Goal: Task Accomplishment & Management: Use online tool/utility

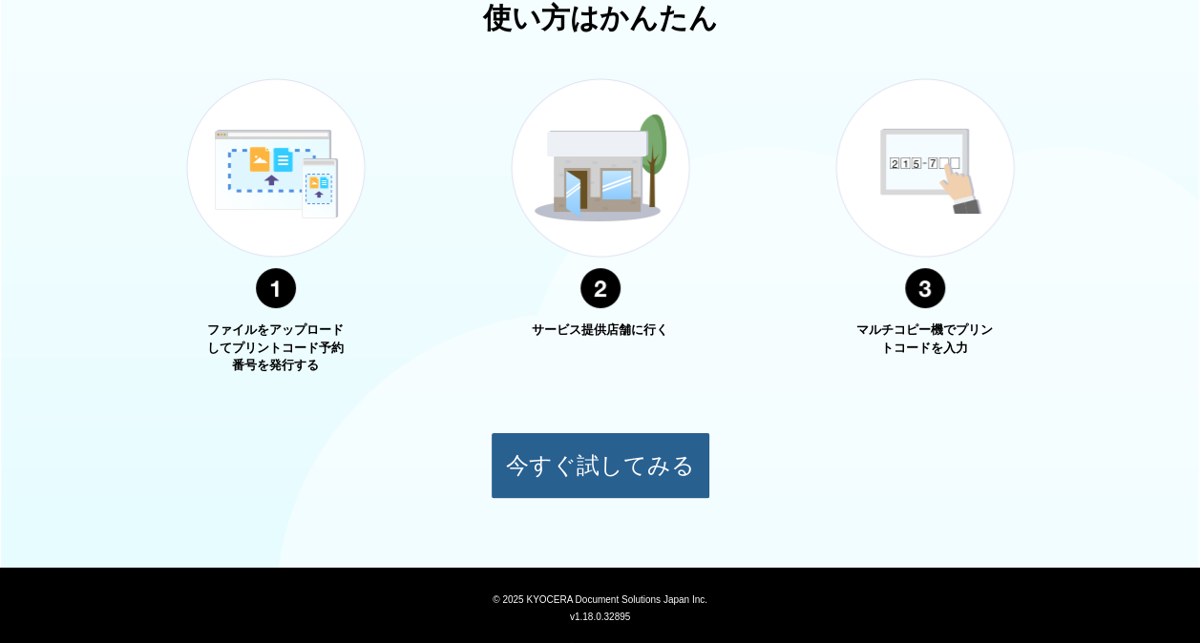
scroll to position [686, 0]
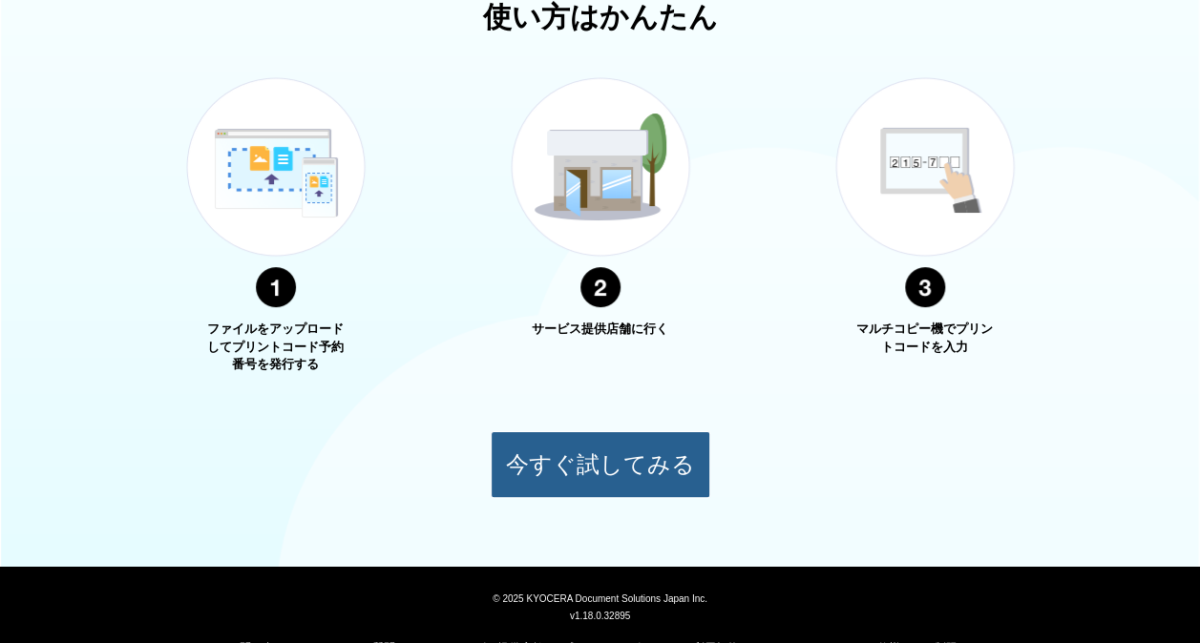
click at [594, 456] on button "今すぐ試してみる" at bounding box center [601, 464] width 220 height 67
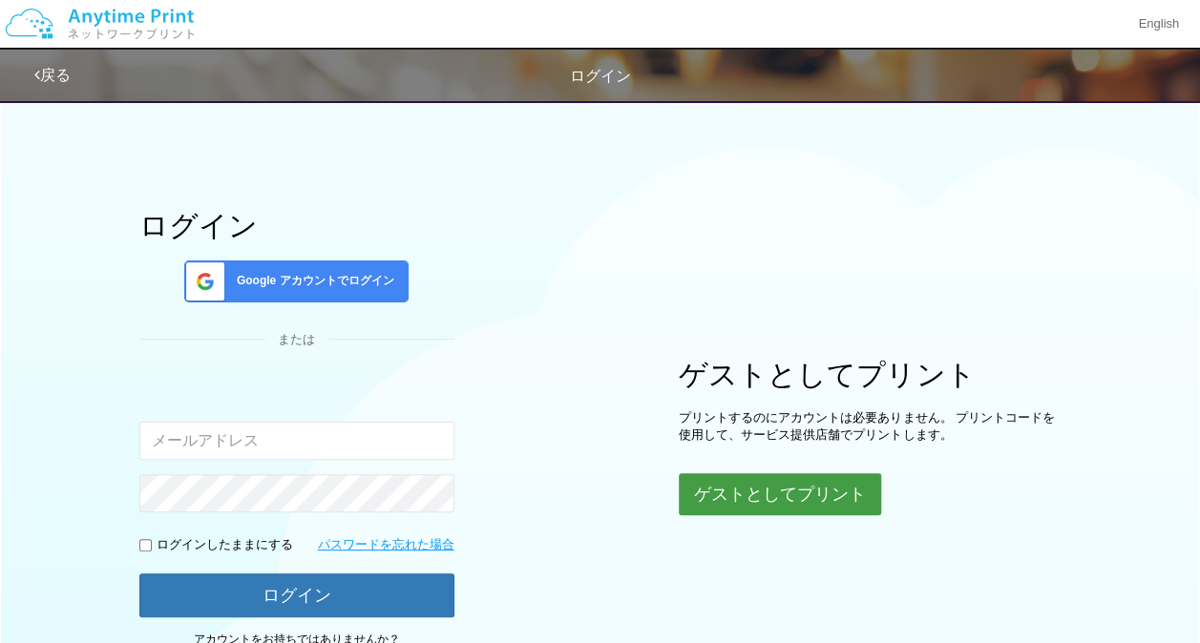
click at [727, 500] on button "ゲストとしてプリント" at bounding box center [780, 494] width 202 height 42
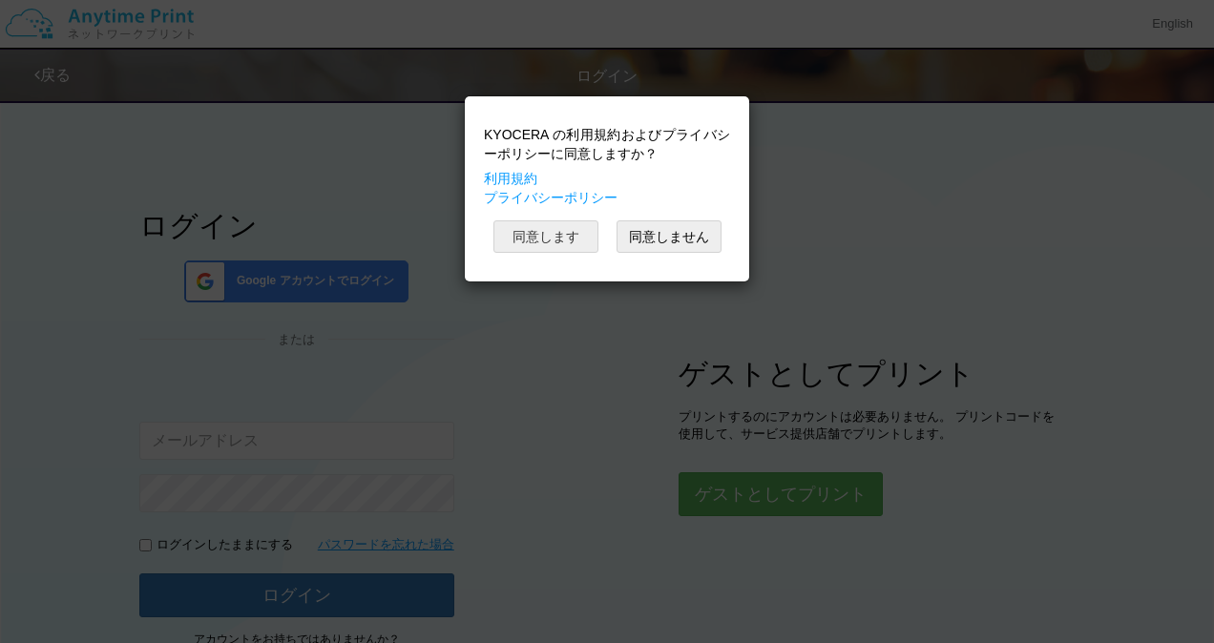
click at [542, 227] on button "同意します" at bounding box center [546, 237] width 105 height 32
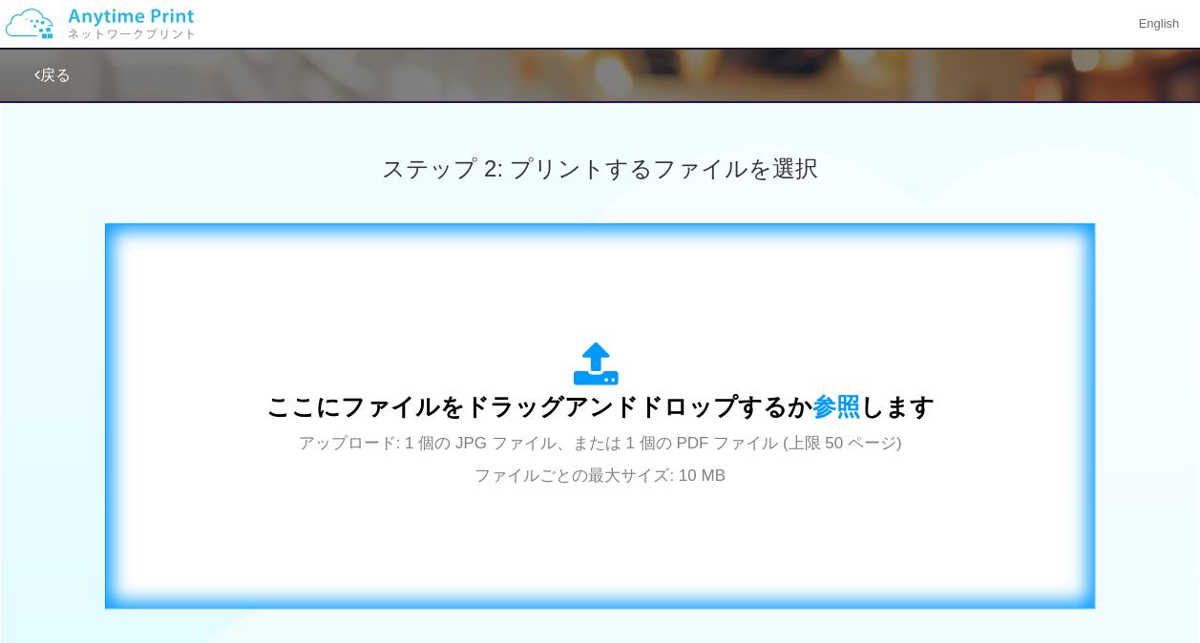
scroll to position [502, 0]
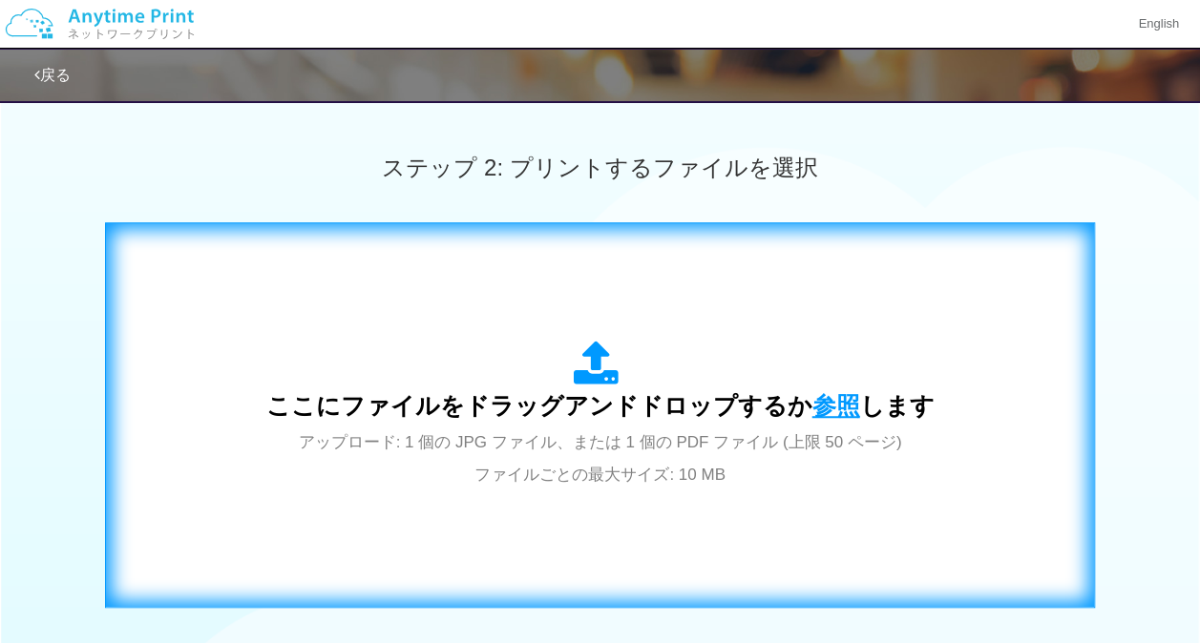
click at [830, 405] on span "参照" at bounding box center [836, 405] width 48 height 27
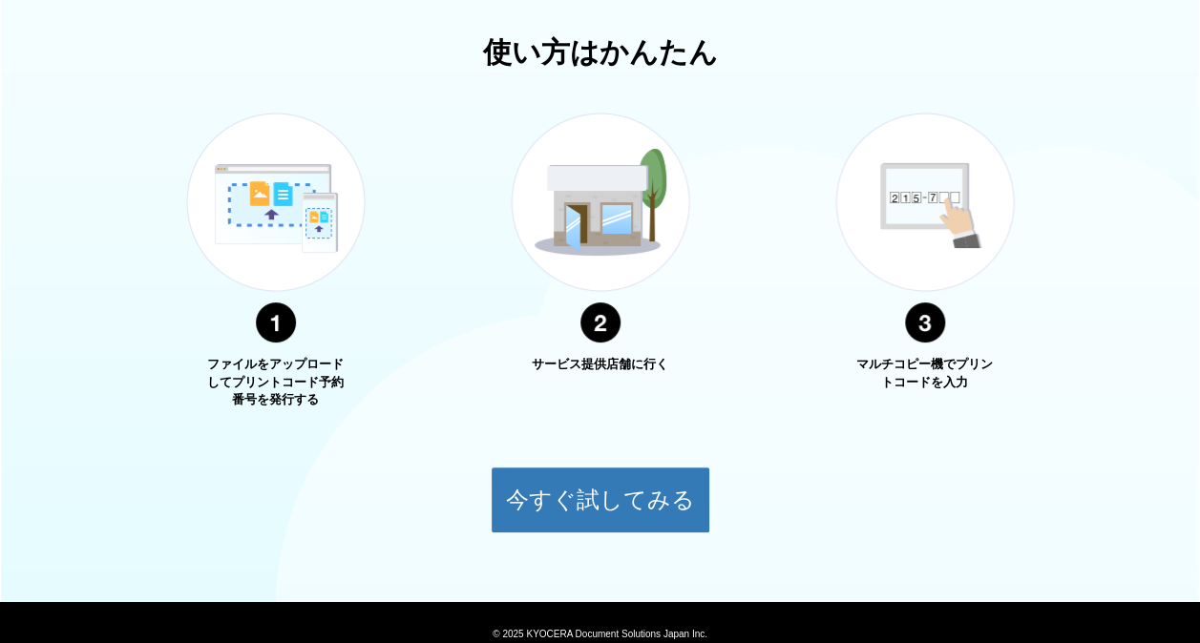
scroll to position [662, 0]
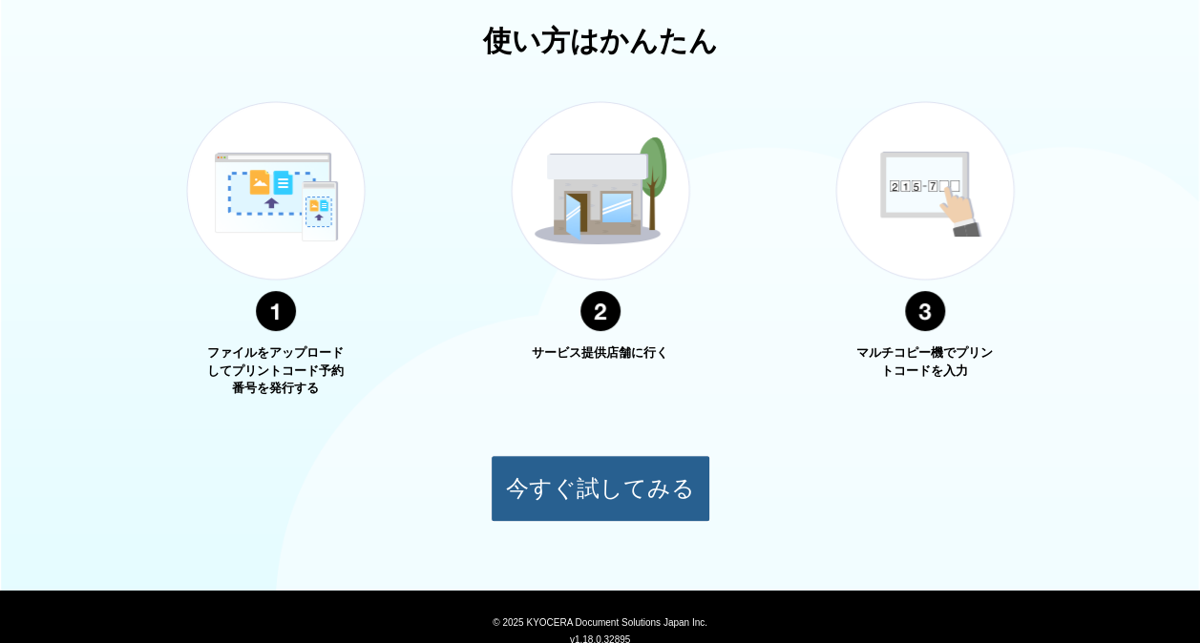
click at [599, 456] on button "今すぐ試してみる" at bounding box center [601, 488] width 220 height 67
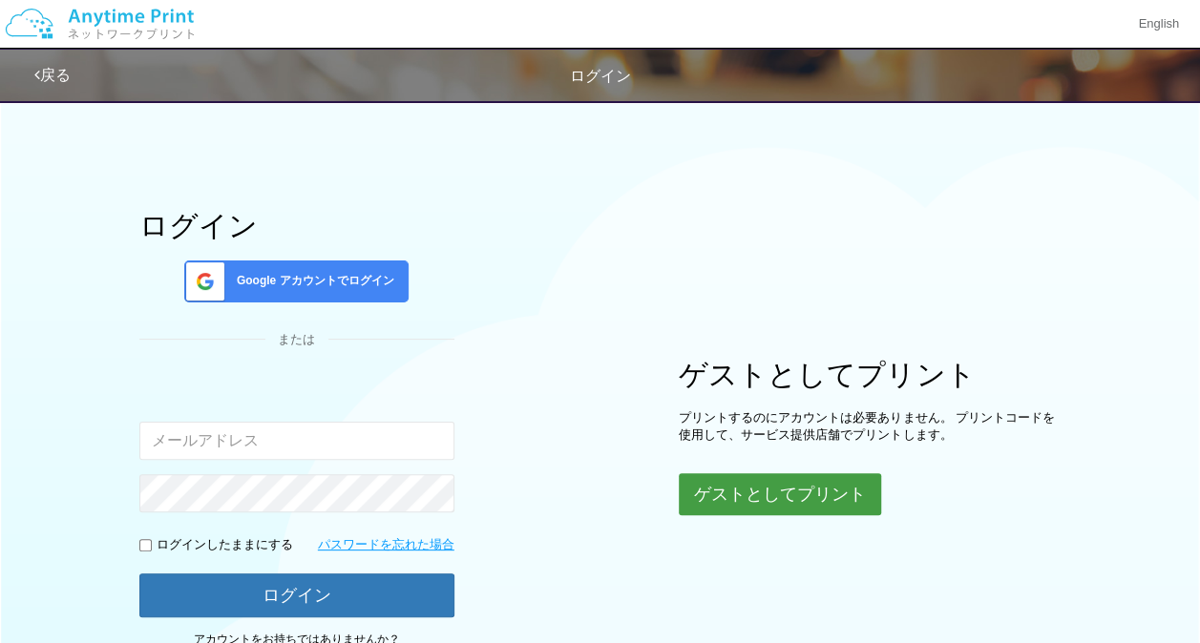
click at [772, 483] on button "ゲストとしてプリント" at bounding box center [780, 494] width 202 height 42
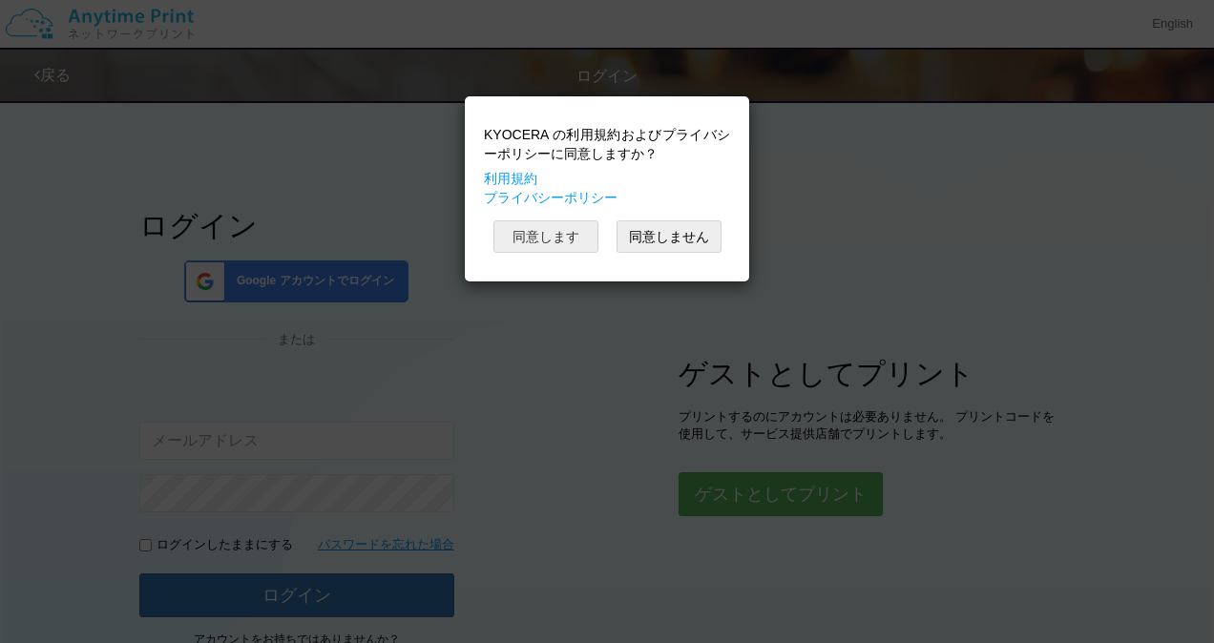
click at [548, 242] on button "同意します" at bounding box center [546, 237] width 105 height 32
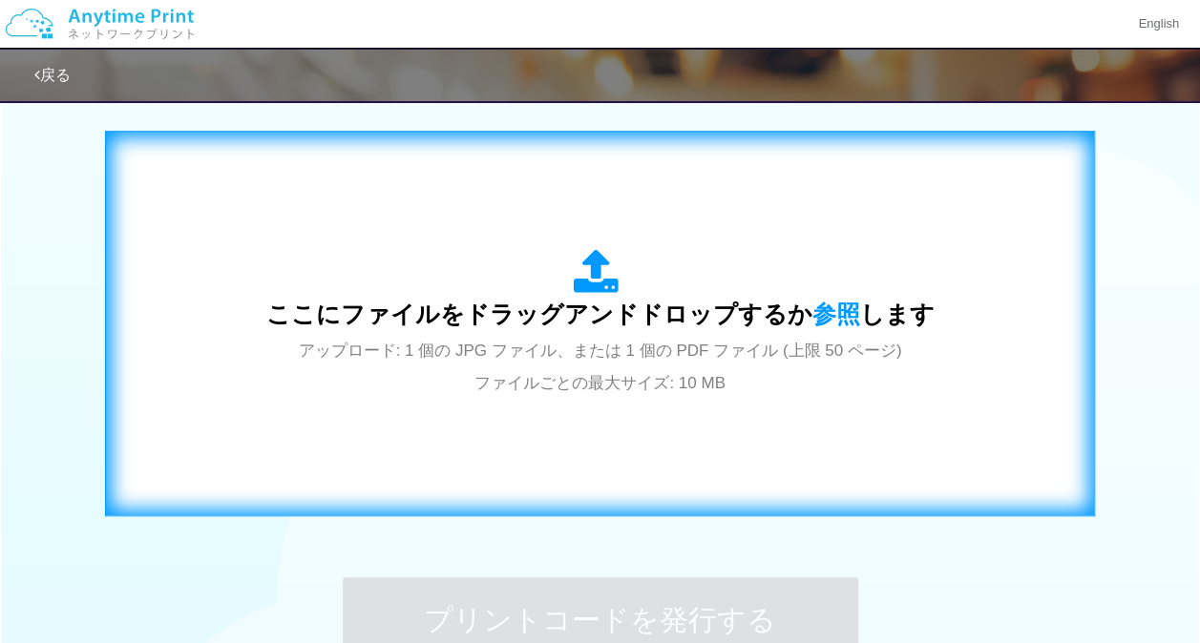
scroll to position [603, 0]
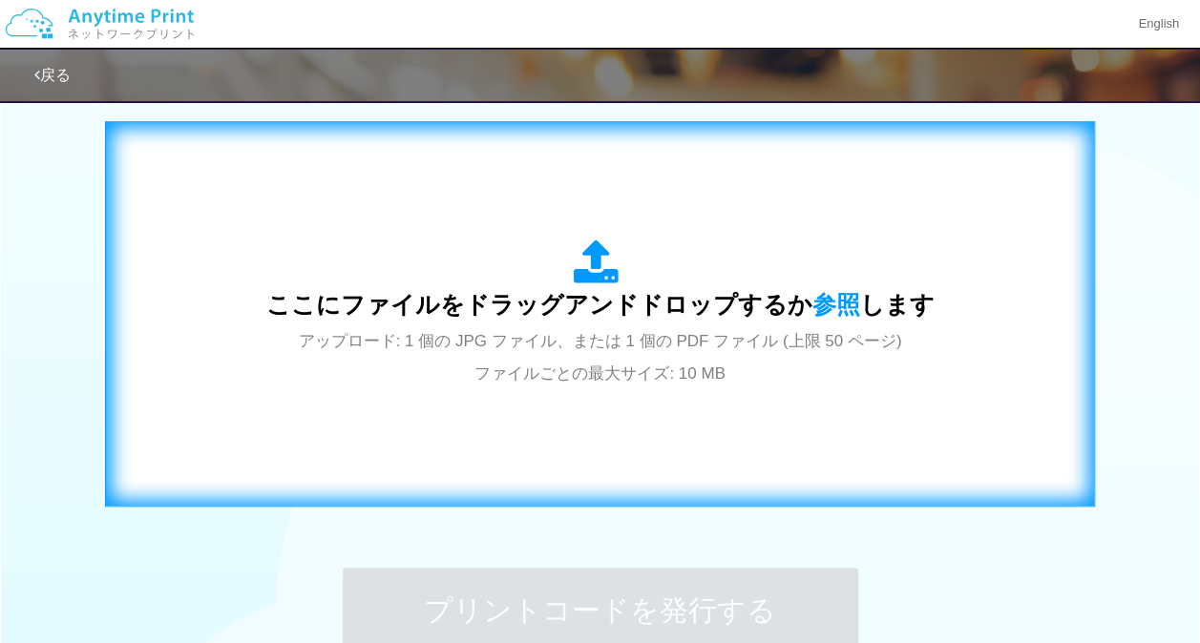
click at [826, 285] on div "ここにファイルをドラッグアンドドロップするか 参照 します アップロード: 1 個の JPG ファイル、または 1 個の PDF ファイル (上限 50 ペー…" at bounding box center [600, 314] width 668 height 149
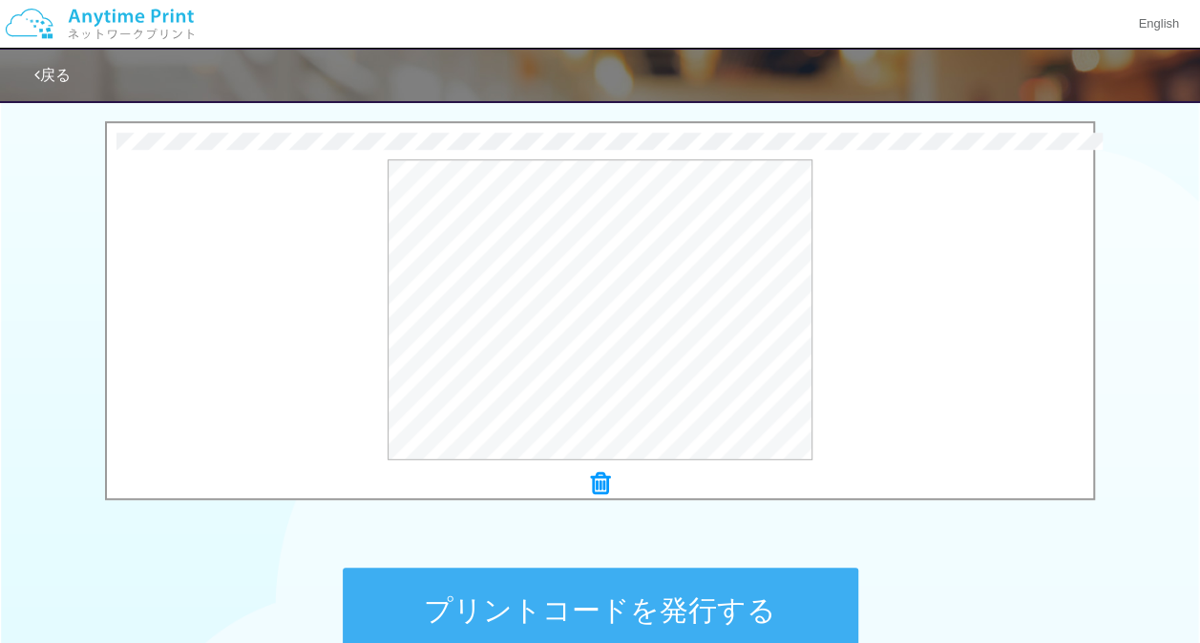
click at [718, 572] on button "プリントコードを発行する" at bounding box center [600, 611] width 515 height 86
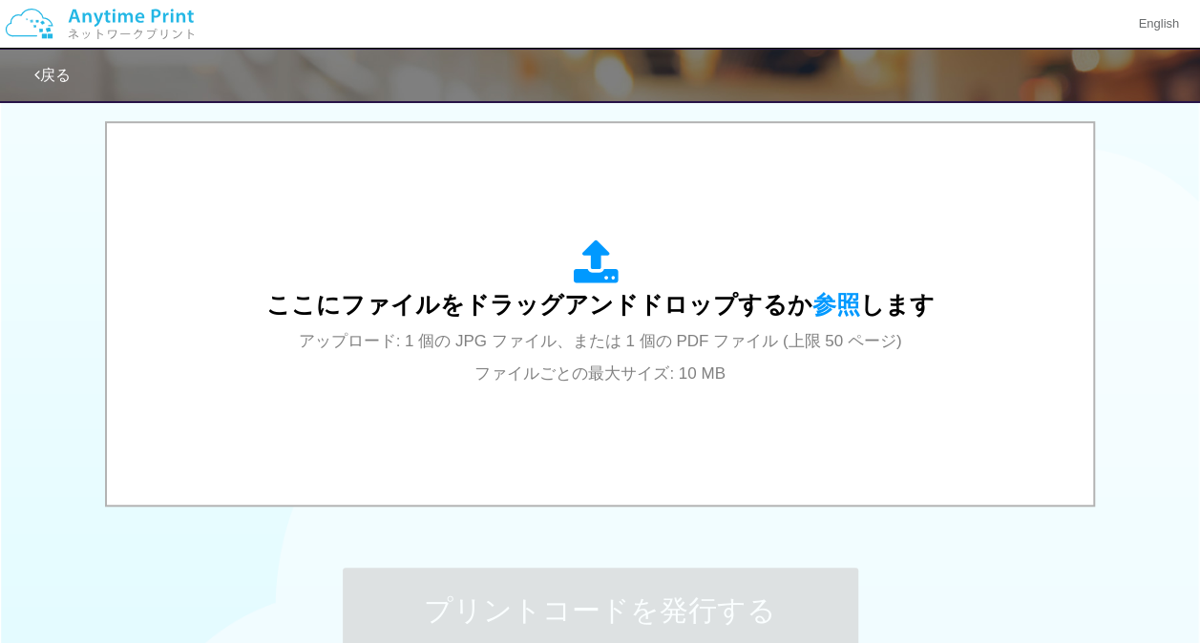
scroll to position [0, 0]
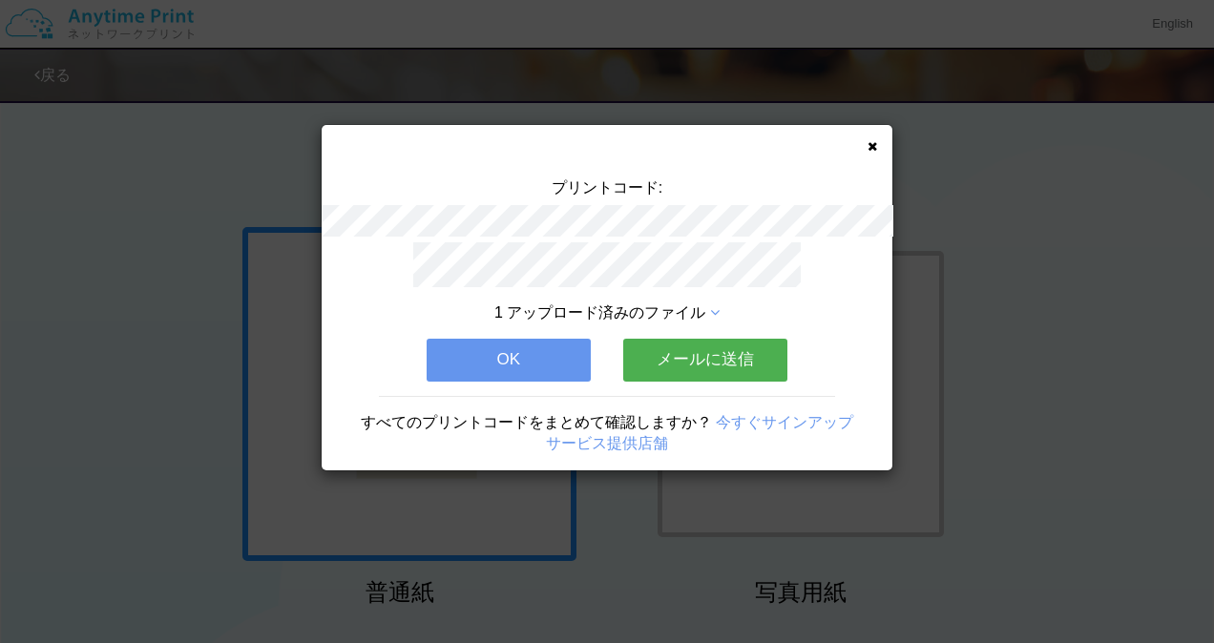
click at [537, 341] on button "OK" at bounding box center [509, 360] width 164 height 42
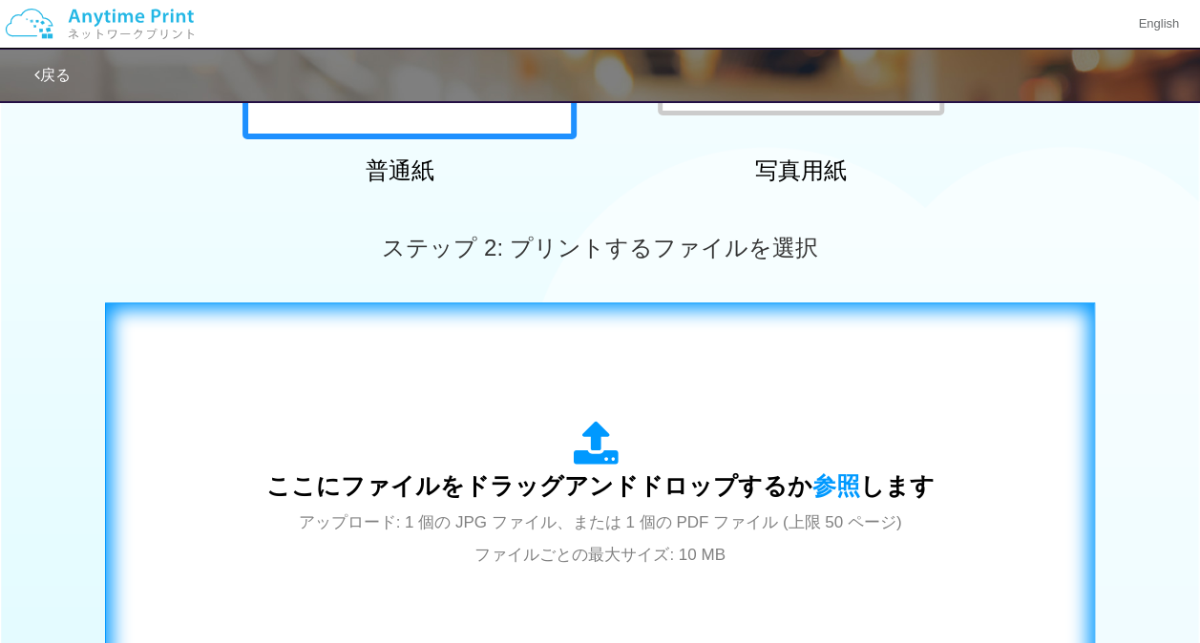
scroll to position [430, 0]
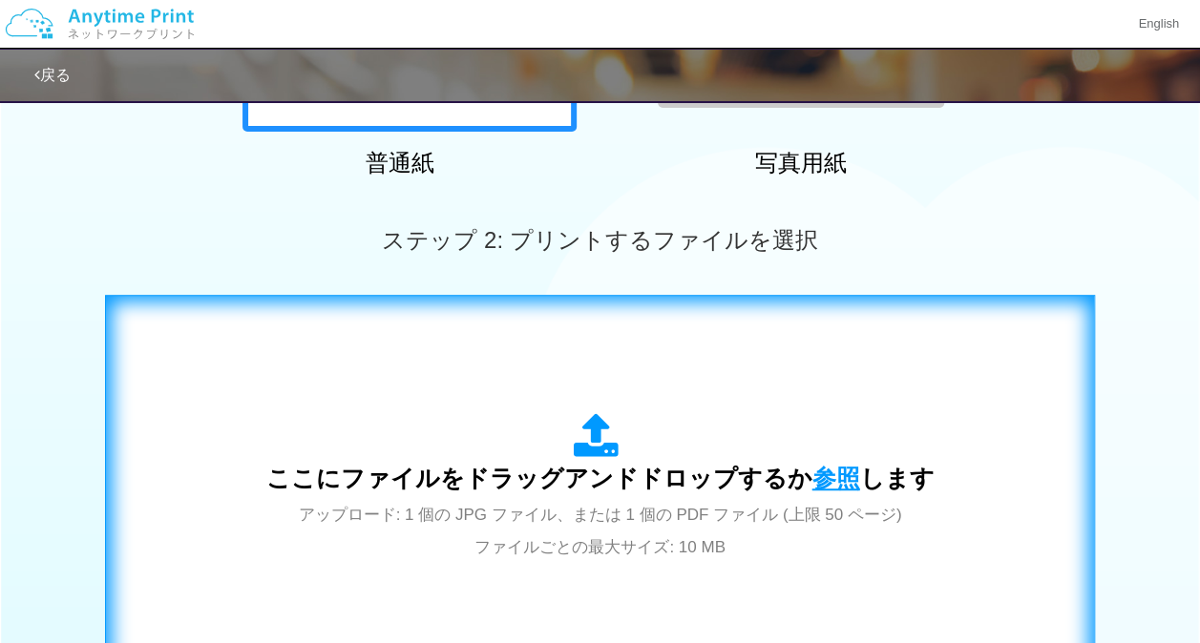
click at [835, 482] on span "参照" at bounding box center [836, 478] width 48 height 27
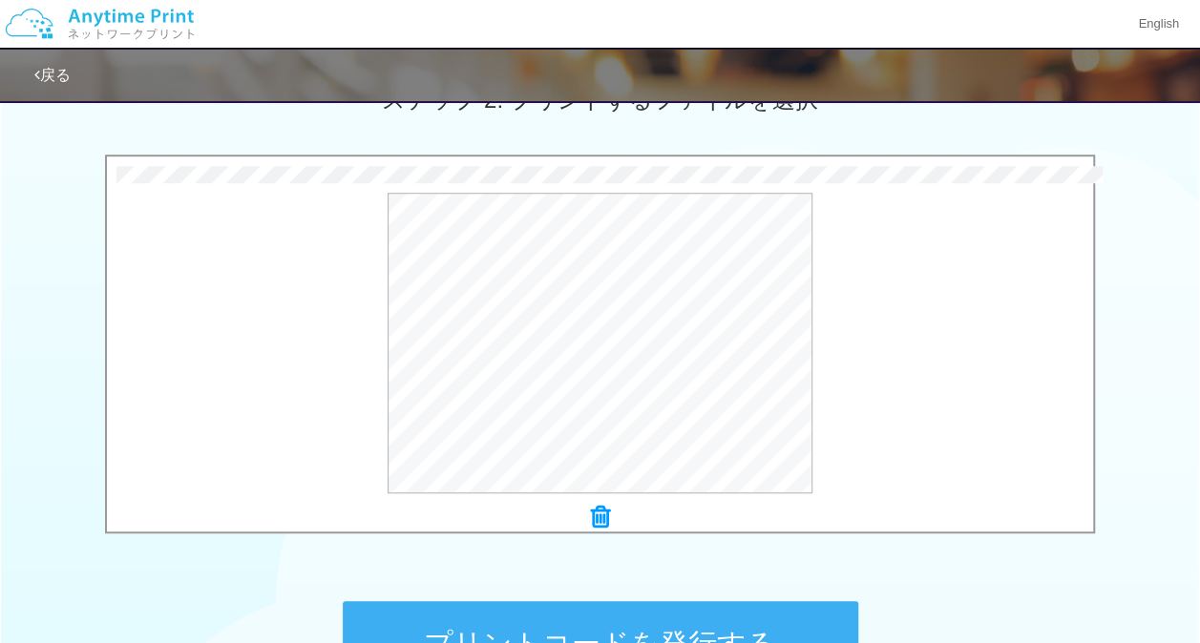
scroll to position [583, 0]
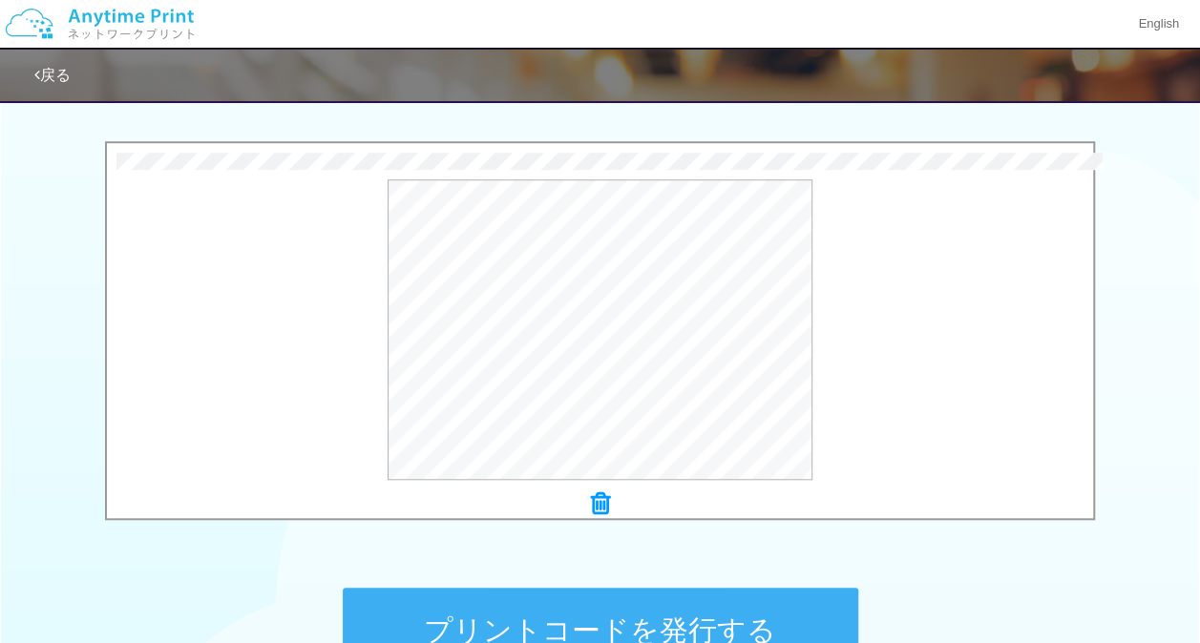
click at [610, 598] on button "プリントコードを発行する" at bounding box center [600, 631] width 515 height 86
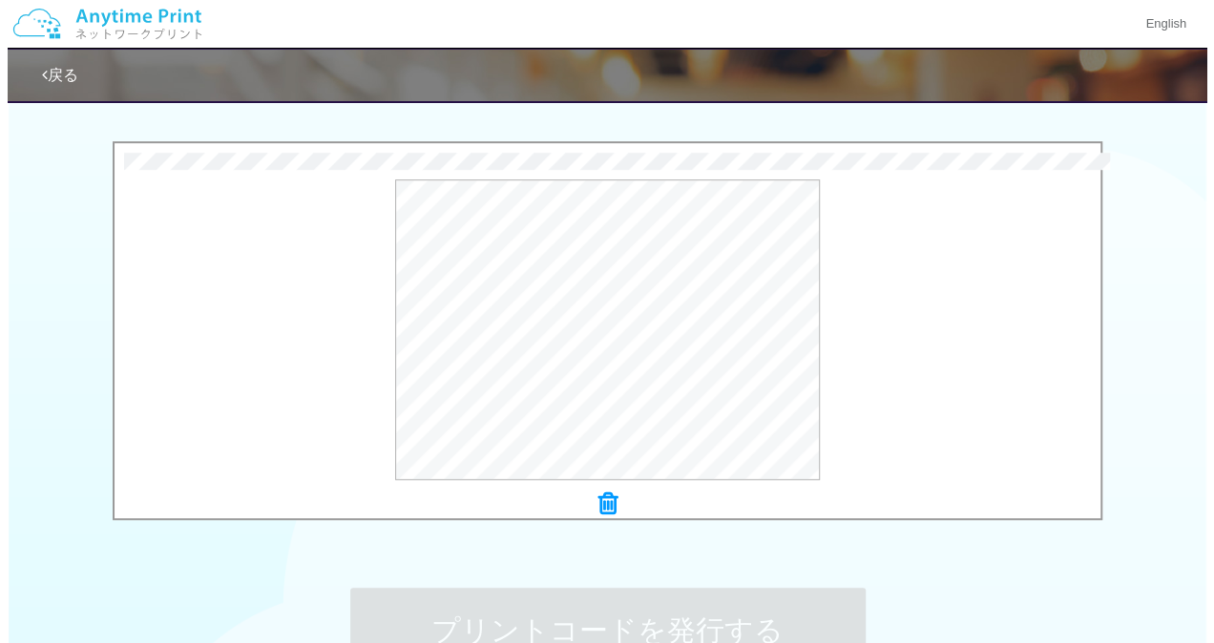
scroll to position [0, 0]
